Goal: Information Seeking & Learning: Learn about a topic

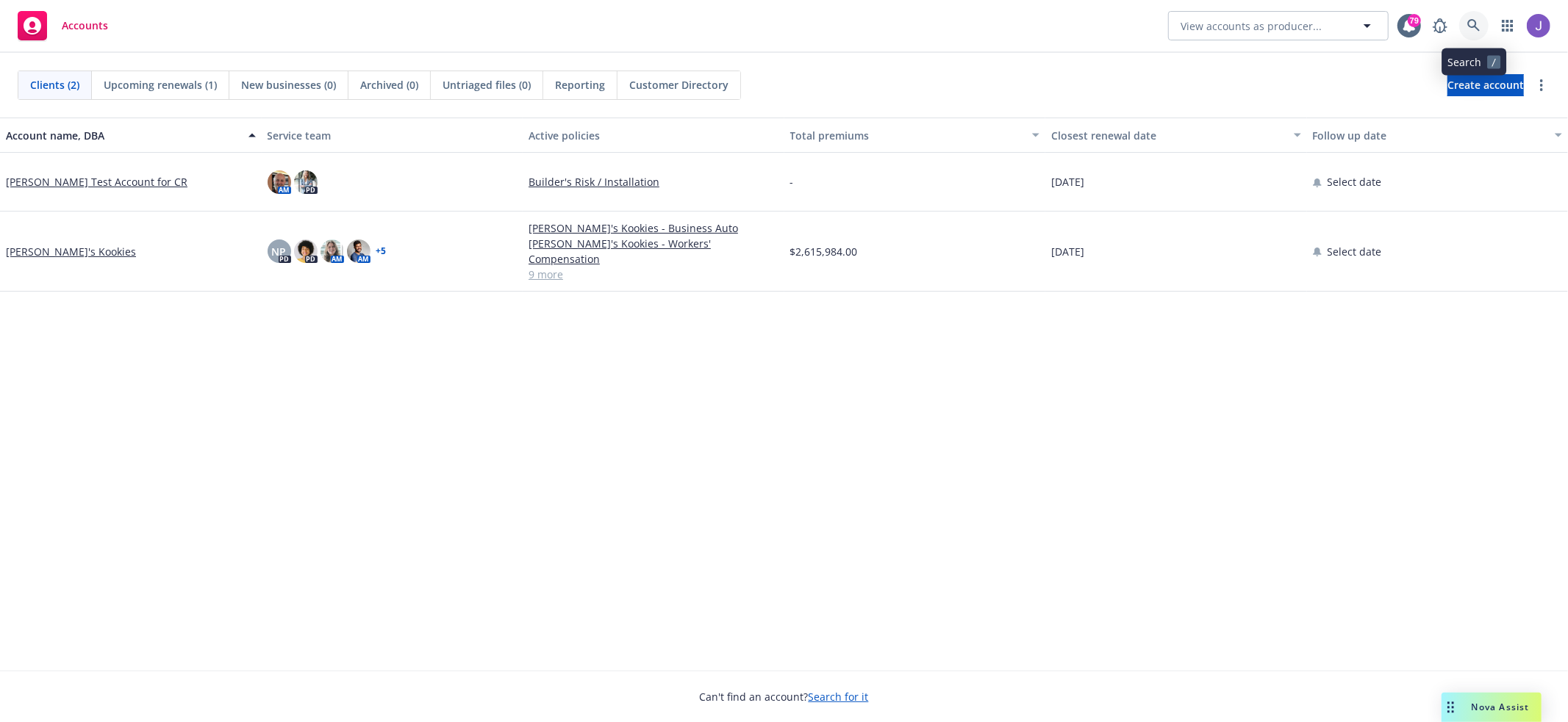
click at [1476, 24] on icon at bounding box center [1473, 25] width 13 height 13
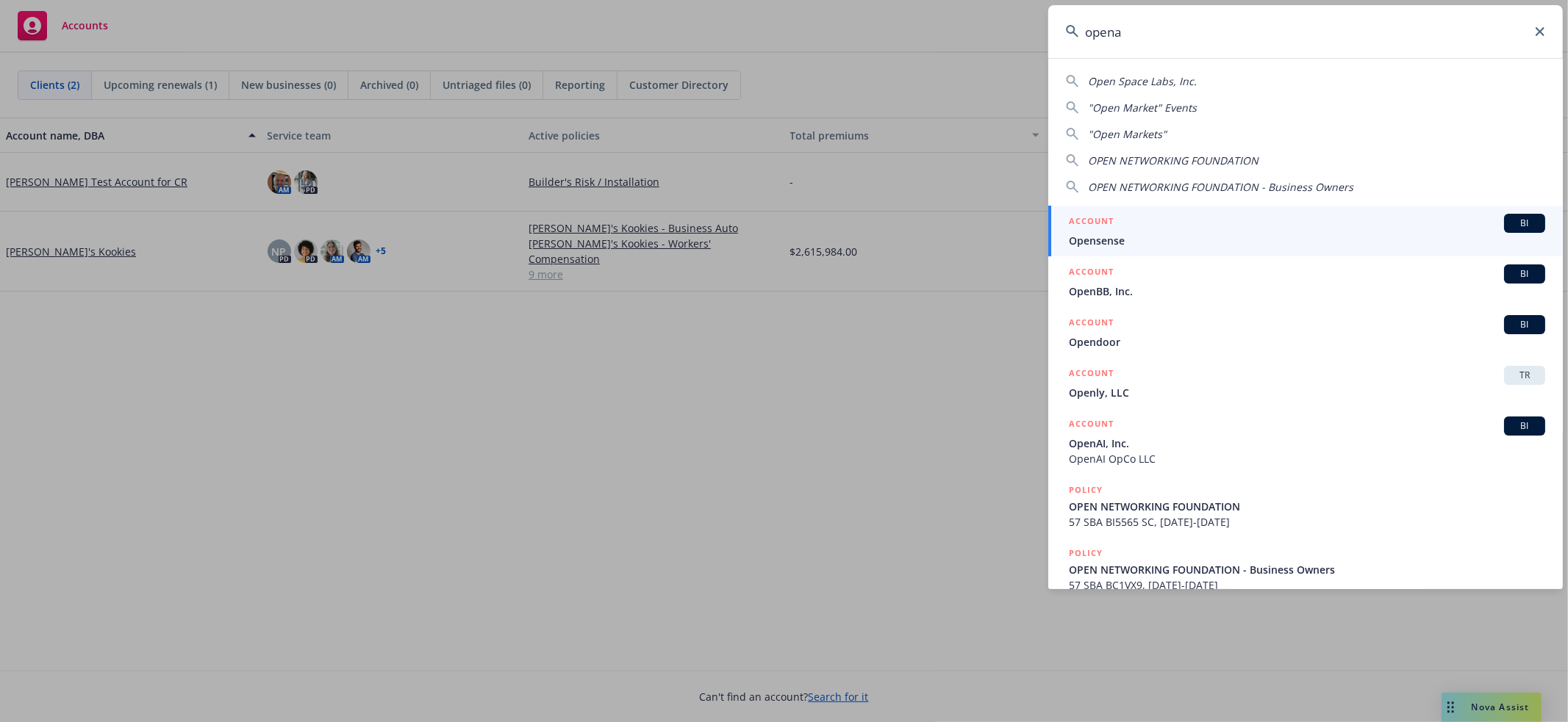
type input "openai"
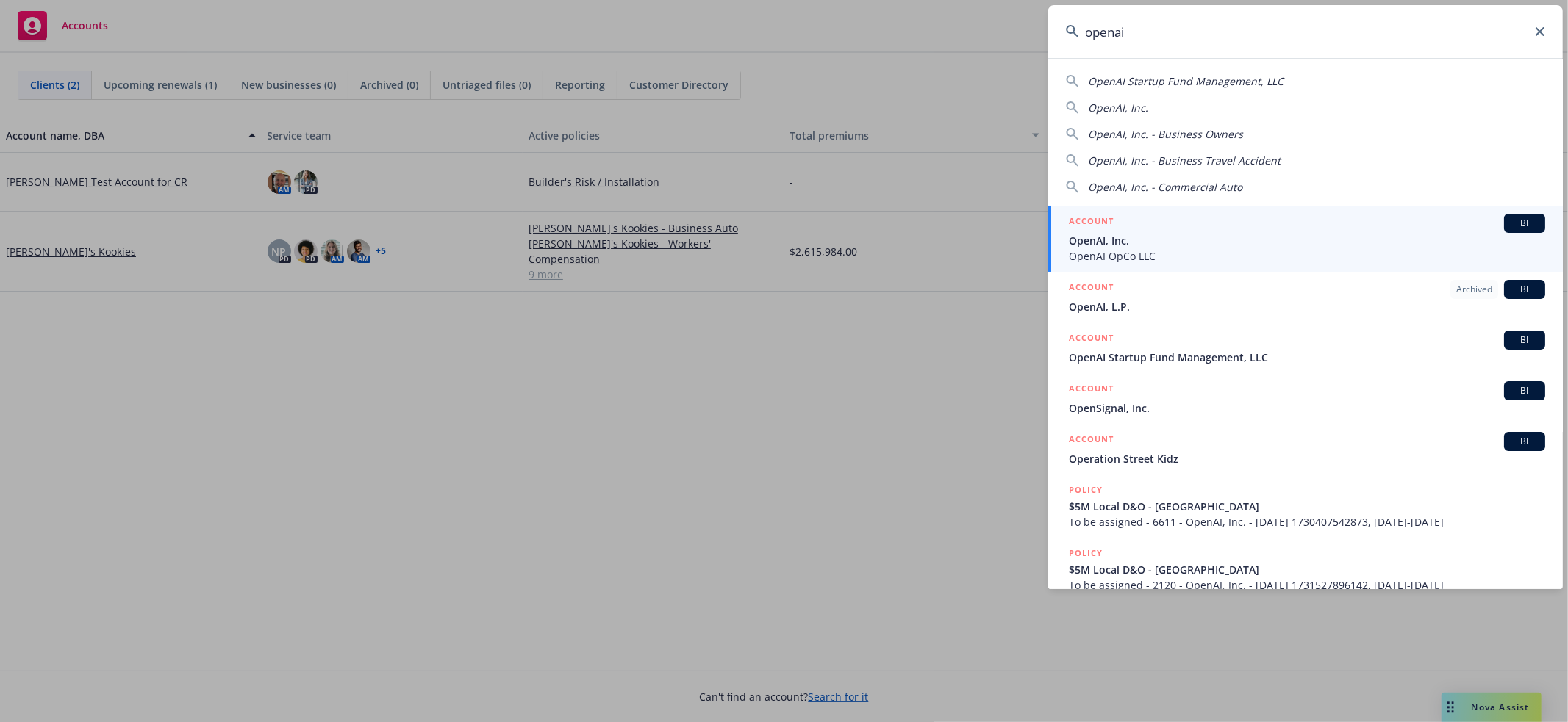
click at [1260, 256] on span "OpenAI OpCo LLC" at bounding box center [1307, 257] width 476 height 16
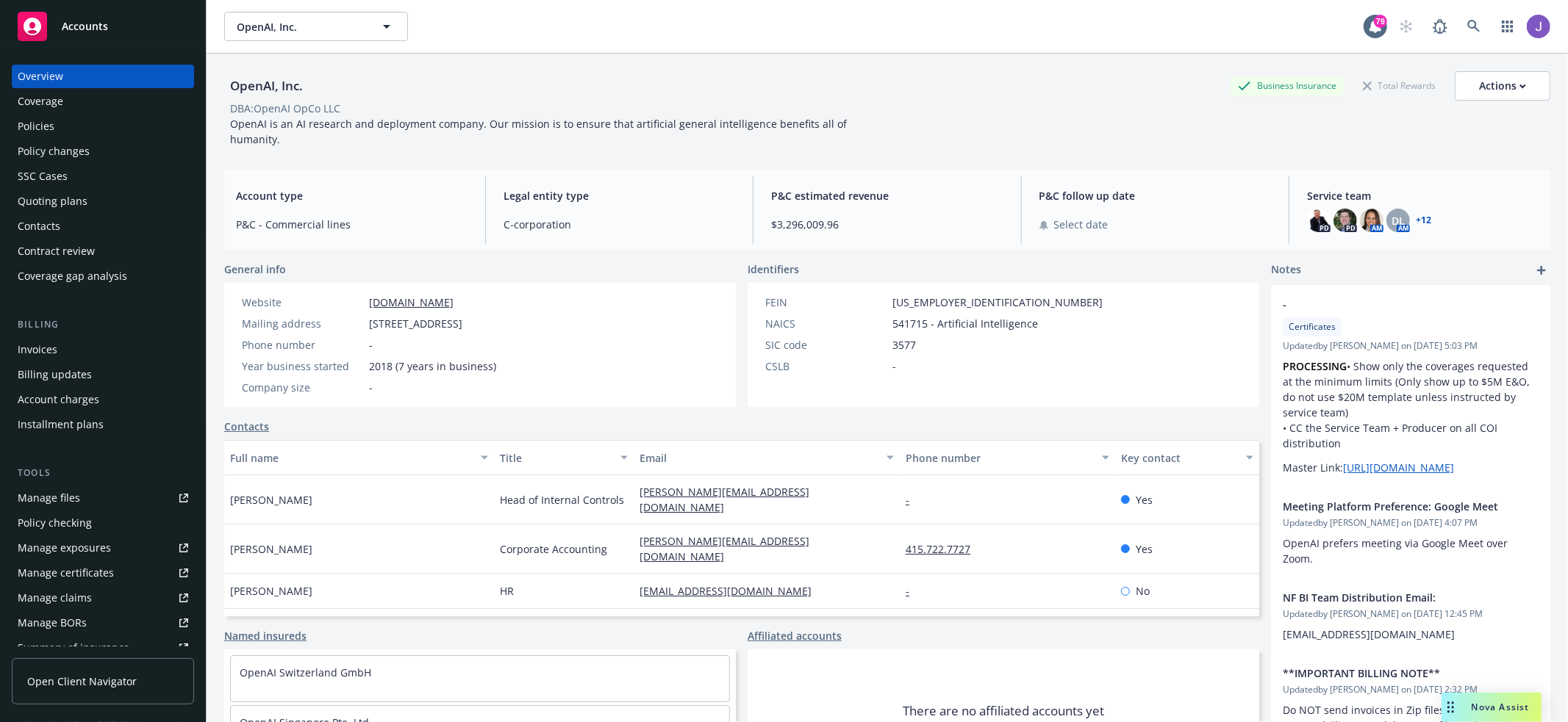
click at [116, 125] on div "Policies" at bounding box center [103, 126] width 171 height 23
